Goal: Information Seeking & Learning: Find specific fact

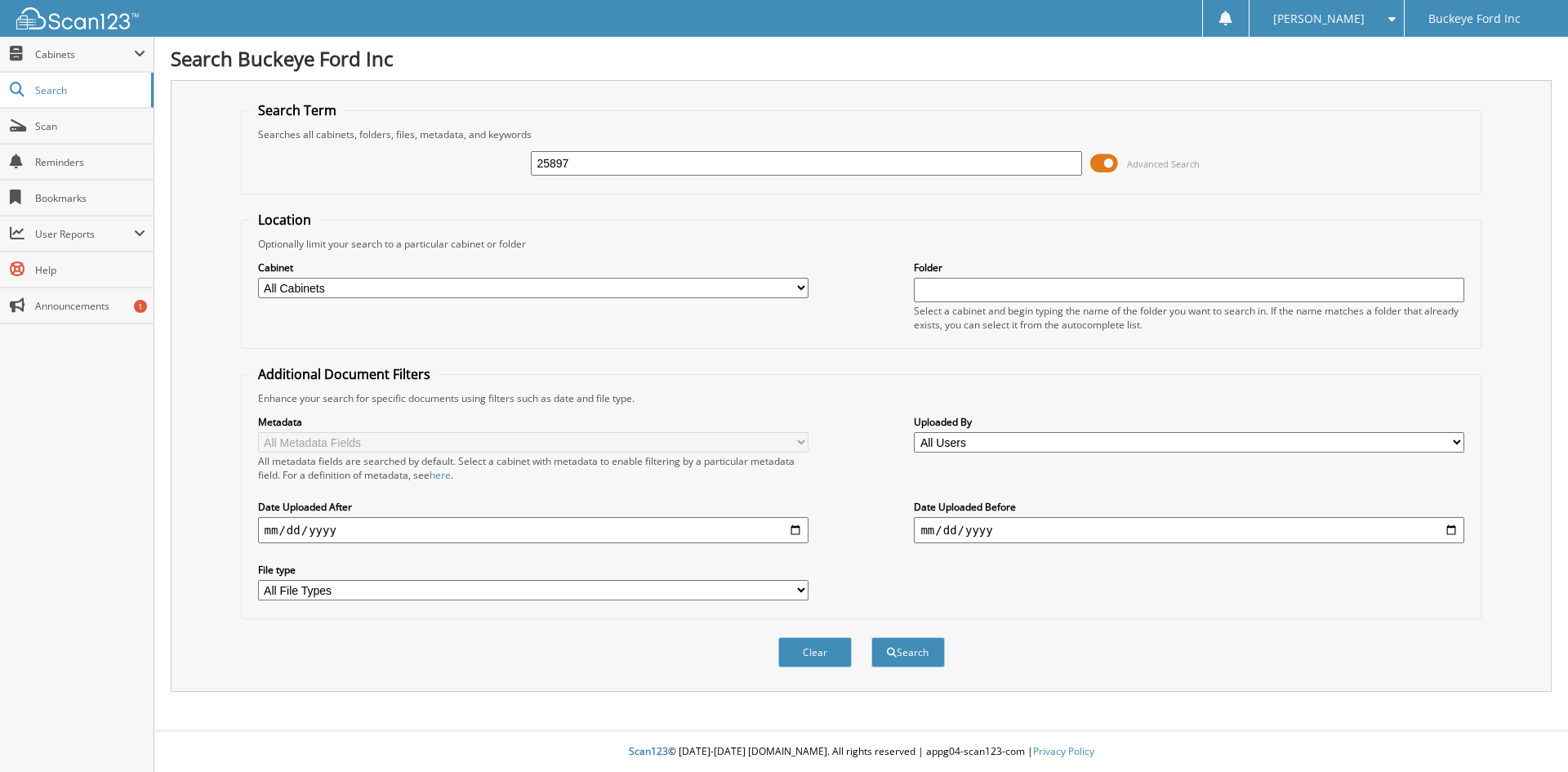
type input "25897"
click at [871, 637] on button "Search" at bounding box center [908, 652] width 74 height 30
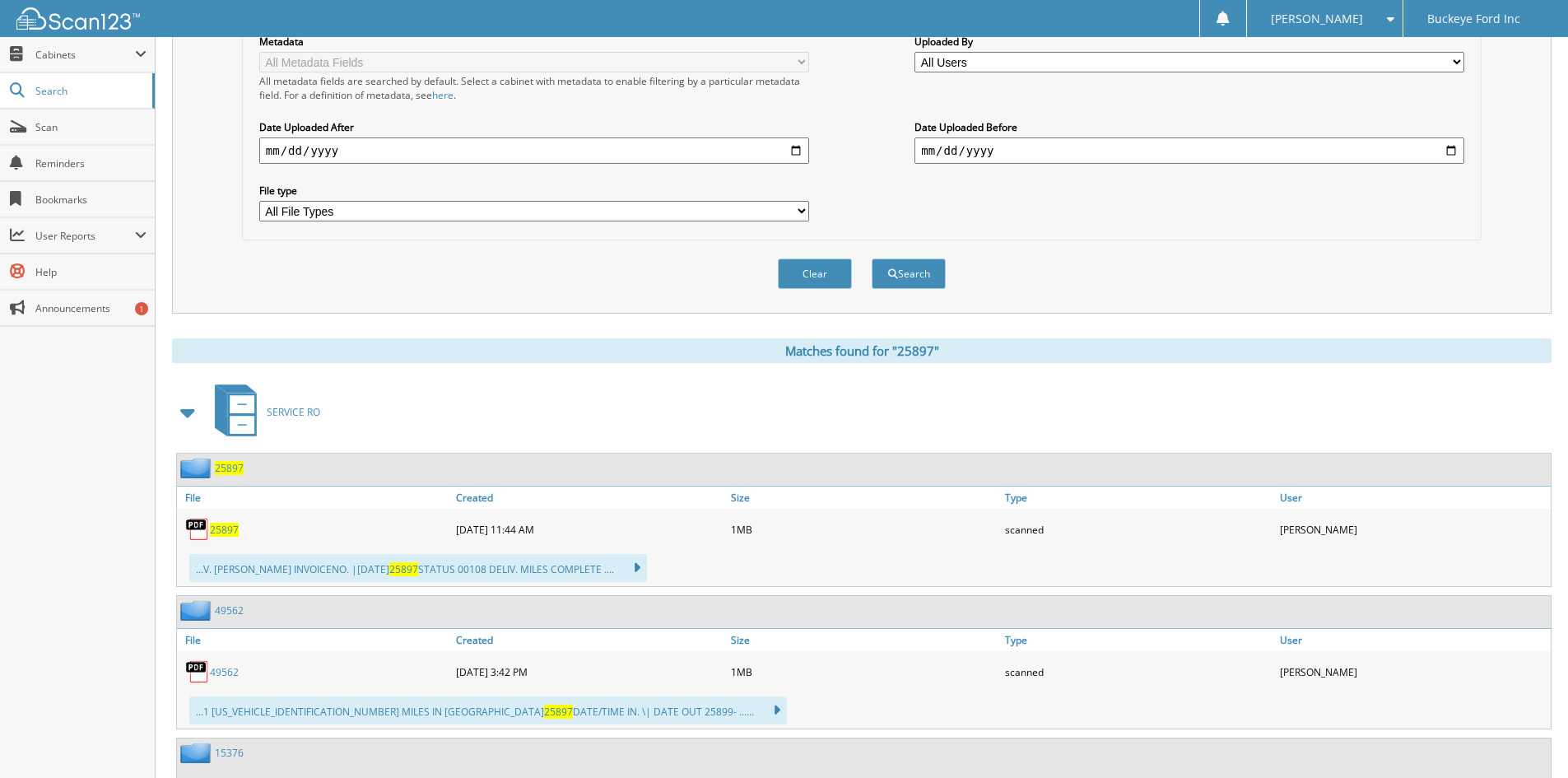
scroll to position [411, 0]
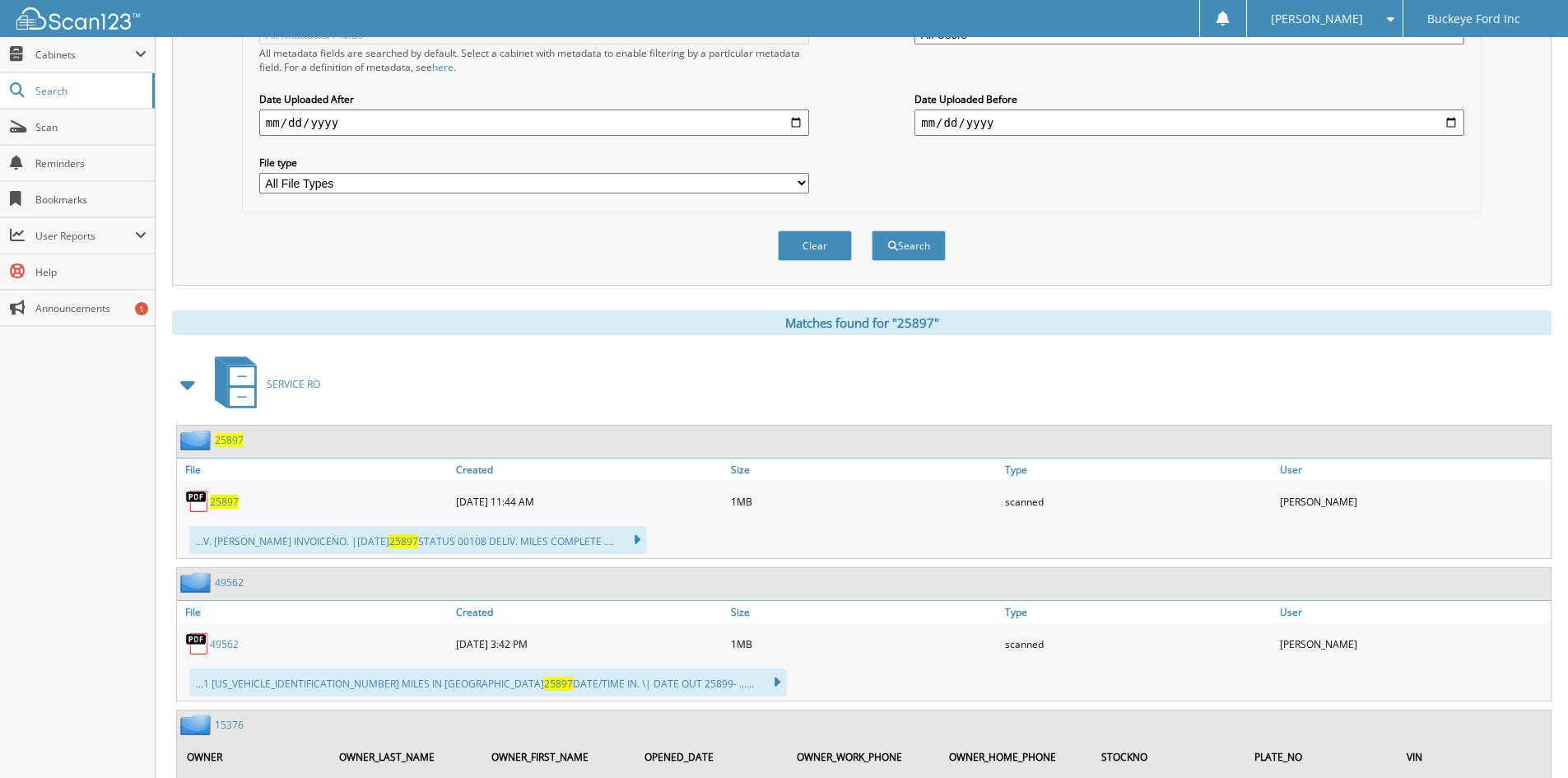
click at [226, 503] on span "25897" at bounding box center [224, 501] width 29 height 14
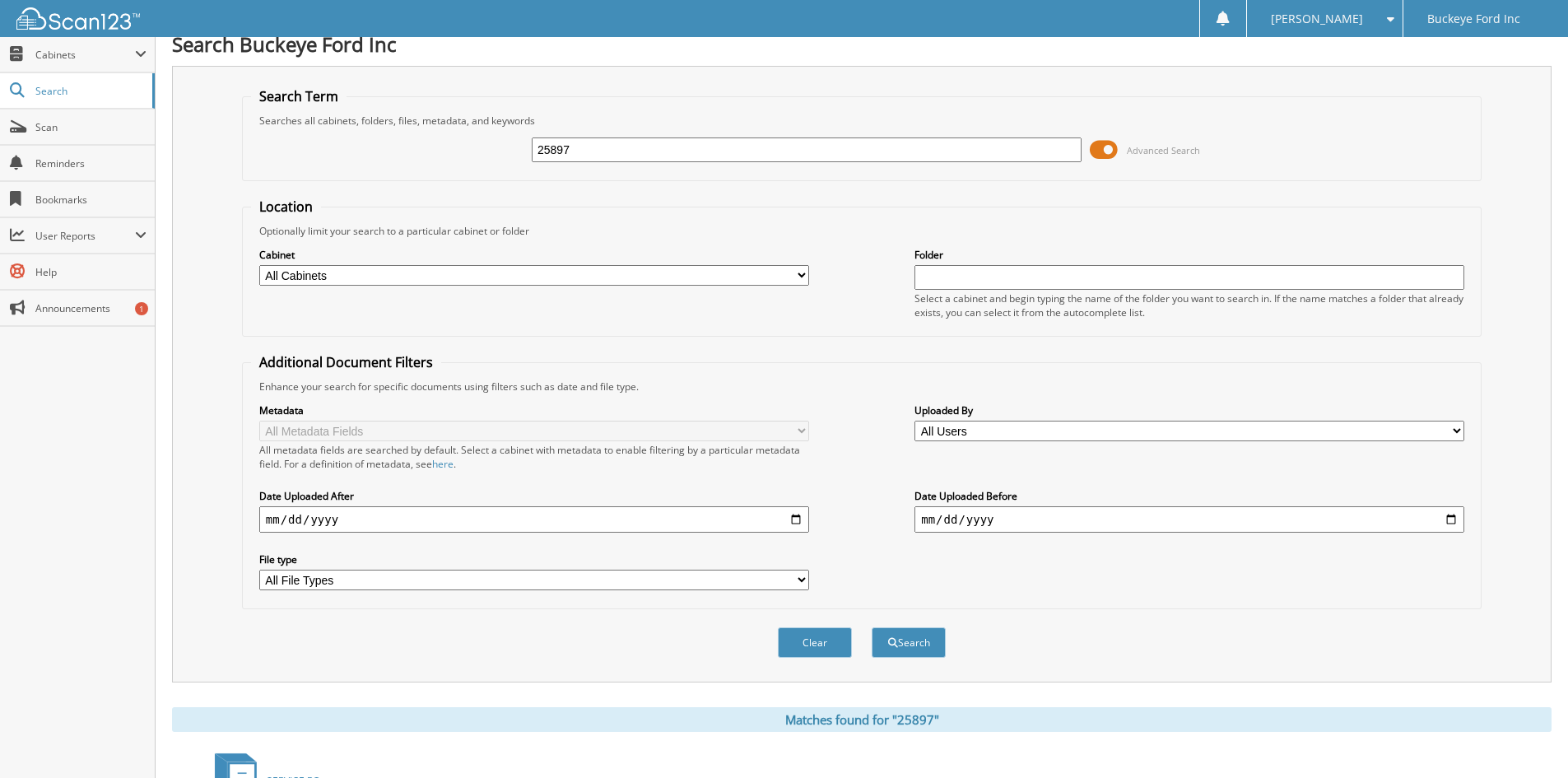
scroll to position [0, 0]
